Goal: Find specific page/section: Find specific page/section

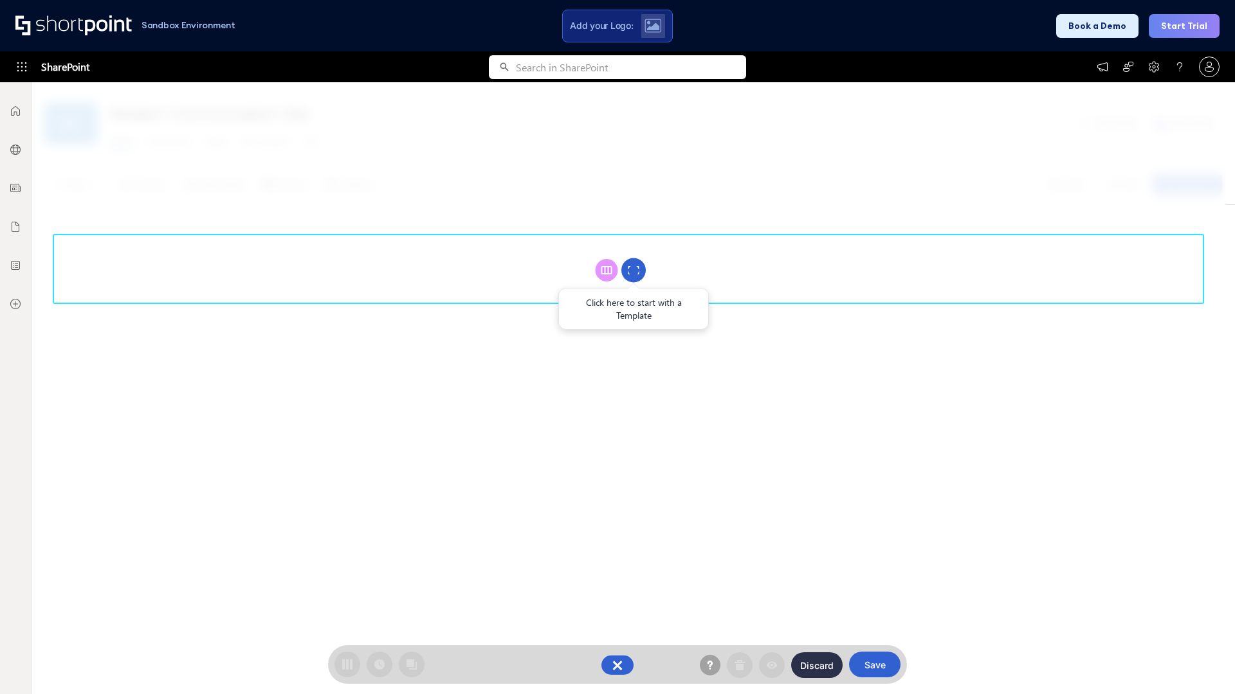
click at [633, 270] on circle at bounding box center [633, 270] width 24 height 24
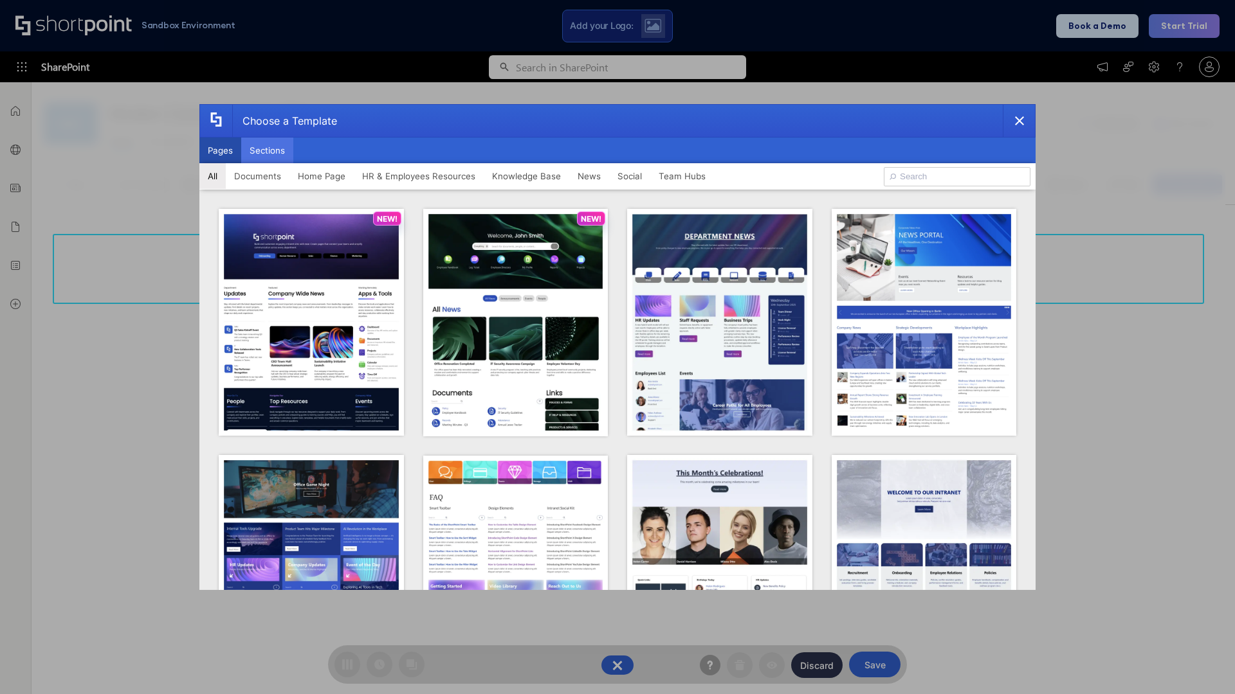
click at [267, 150] on button "Sections" at bounding box center [267, 151] width 52 height 26
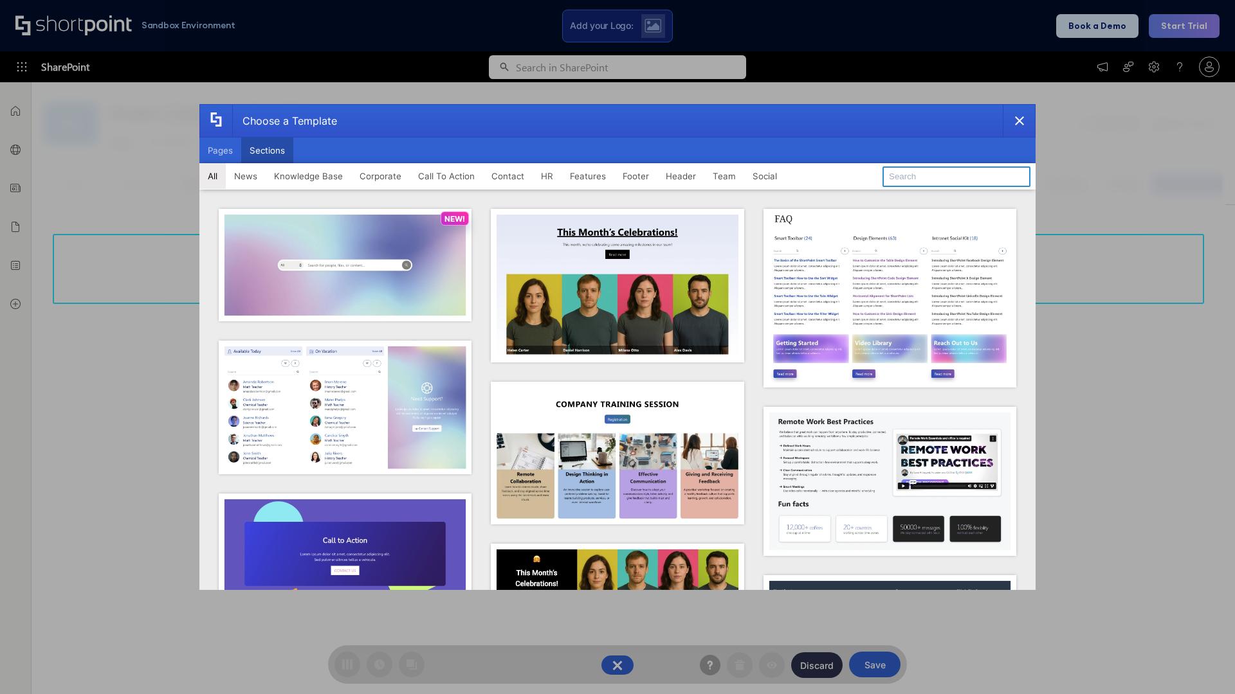
type input "Footer 6"
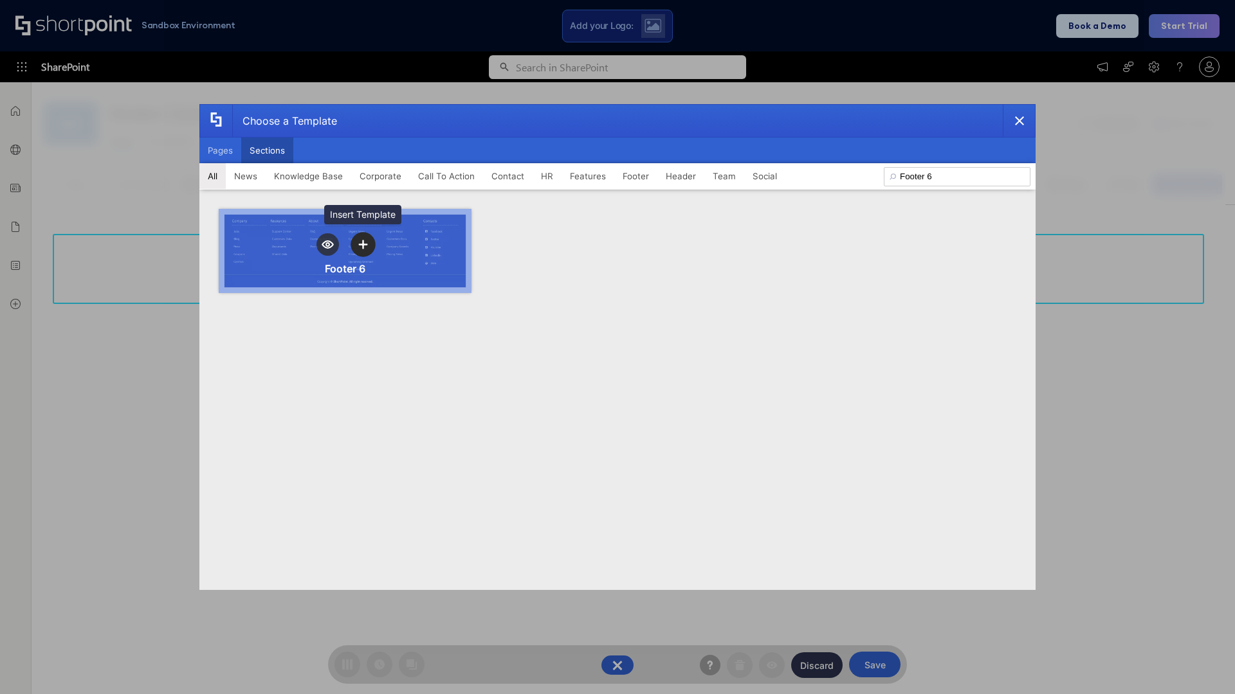
click at [363, 244] on icon "template selector" at bounding box center [362, 244] width 9 height 9
